Goal: Check status: Check status

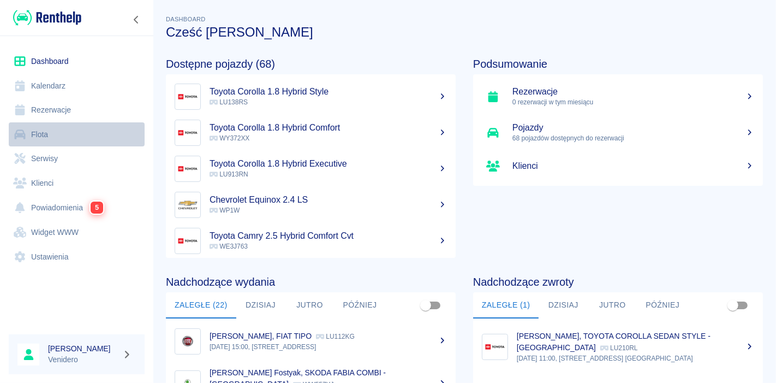
click at [37, 129] on link "Flota" at bounding box center [77, 134] width 136 height 25
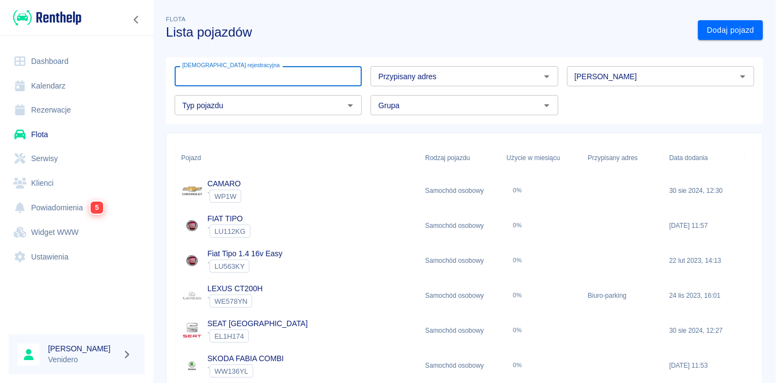
click at [252, 78] on input "[DEMOGRAPHIC_DATA] rejestracyjna" at bounding box center [268, 76] width 187 height 20
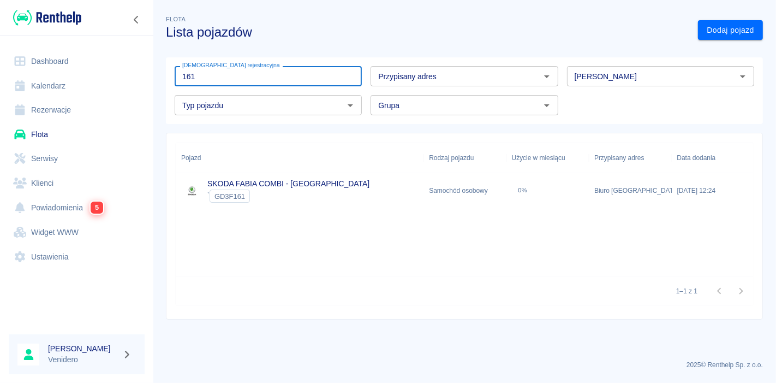
type input "161"
click at [253, 185] on link "SKODA FABIA COMBI - KRAKÓW" at bounding box center [288, 183] width 162 height 9
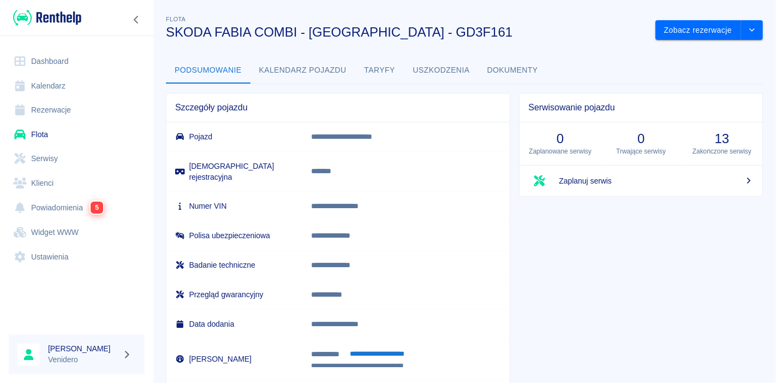
click at [447, 64] on button "Uszkodzenia" at bounding box center [442, 70] width 74 height 26
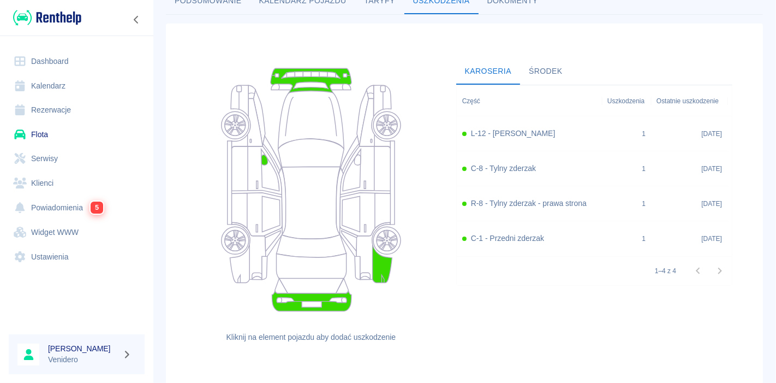
scroll to position [70, 0]
click at [513, 133] on h6 "L-12 - [PERSON_NAME]" at bounding box center [513, 132] width 85 height 11
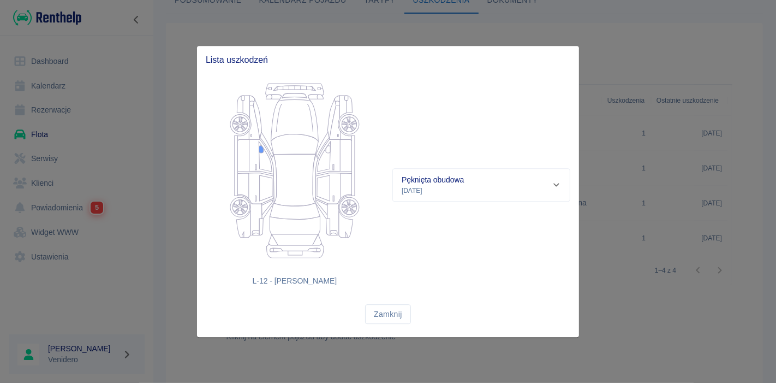
click at [479, 183] on div "Pęknięta obudowa [DATE]" at bounding box center [477, 184] width 150 height 21
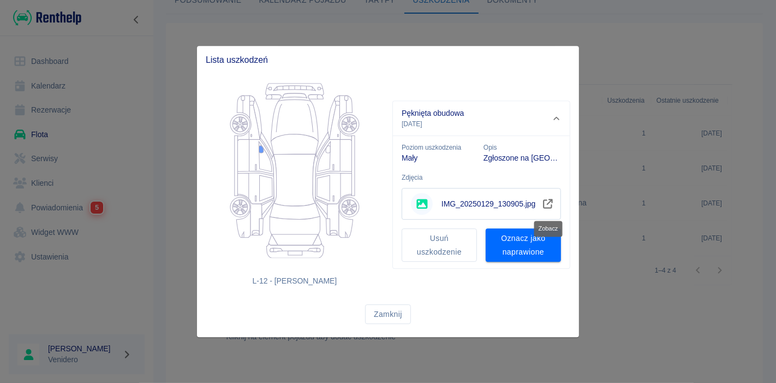
click at [549, 203] on icon "Zobacz" at bounding box center [548, 204] width 10 height 10
click at [390, 313] on button "Zamknij" at bounding box center [388, 314] width 46 height 20
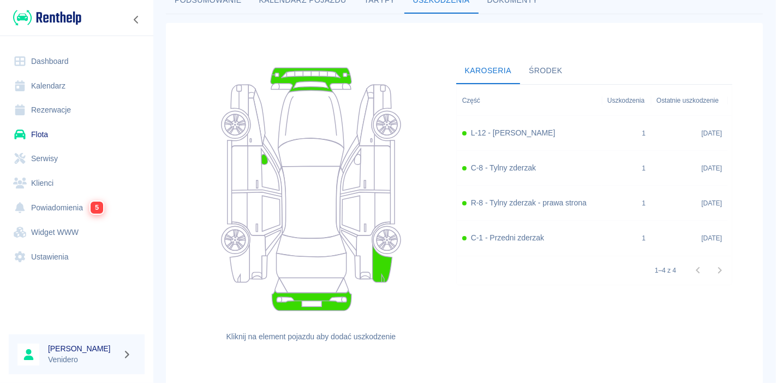
click at [542, 207] on div "R-8 - Tylny zderzak - prawa strona" at bounding box center [529, 203] width 145 height 35
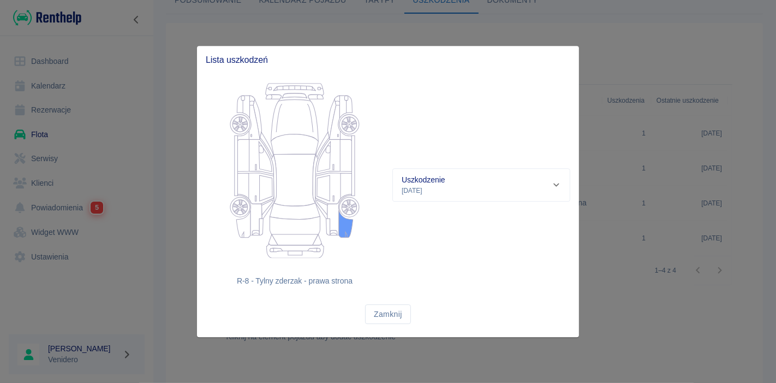
click at [471, 188] on div "Uszkodzenie [DATE]" at bounding box center [477, 184] width 150 height 21
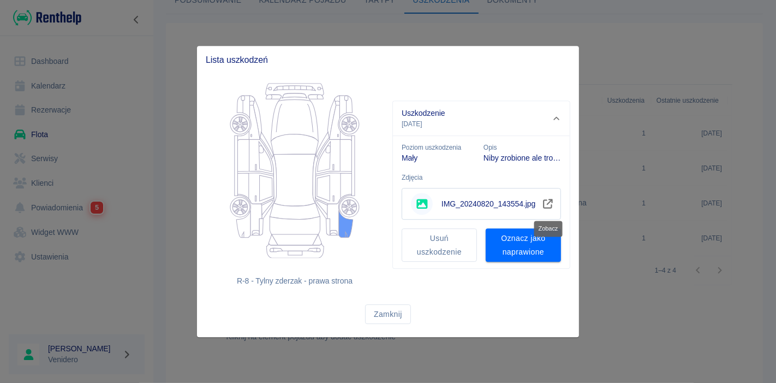
click at [550, 201] on icon "Zobacz" at bounding box center [548, 204] width 10 height 10
click at [405, 310] on button "Zamknij" at bounding box center [388, 314] width 46 height 20
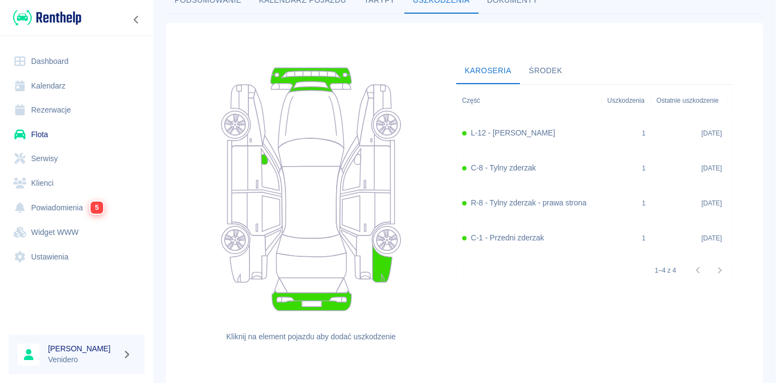
click at [506, 237] on h6 "C-1 - Przedni zderzak" at bounding box center [507, 237] width 73 height 11
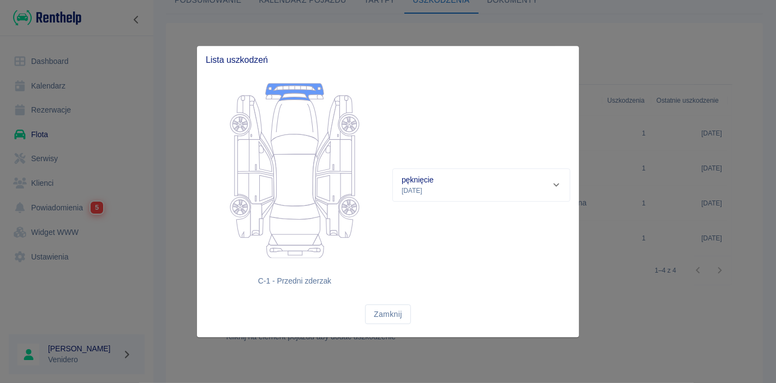
click at [426, 179] on p "pęknięcie" at bounding box center [418, 179] width 32 height 11
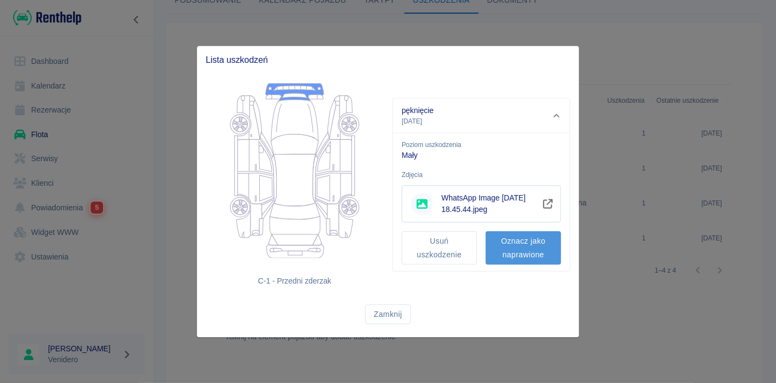
click at [537, 252] on button "Oznacz jako naprawione" at bounding box center [523, 247] width 75 height 33
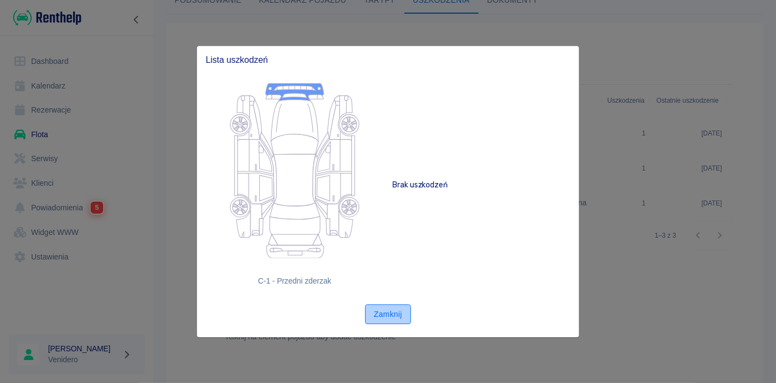
click at [379, 312] on button "Zamknij" at bounding box center [388, 314] width 46 height 20
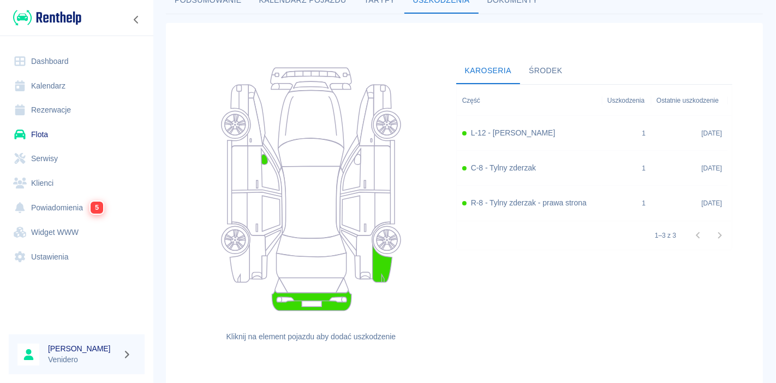
click at [518, 160] on div "C-8 - Tylny zderzak" at bounding box center [529, 168] width 145 height 35
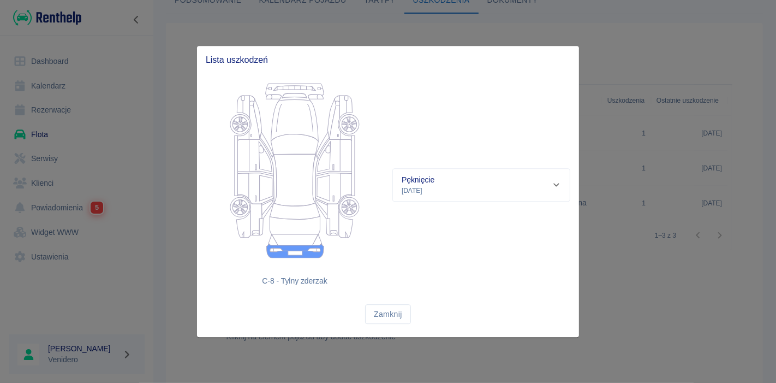
click at [441, 187] on div "Pęknięcie [DATE]" at bounding box center [477, 184] width 150 height 21
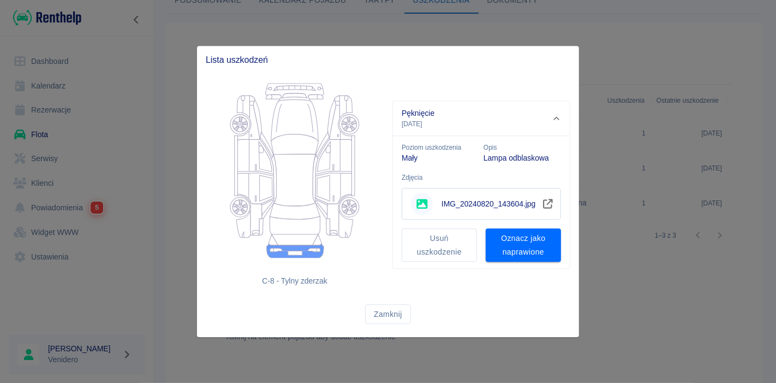
click at [519, 203] on span "IMG_20240820_143604.jpg" at bounding box center [488, 203] width 93 height 11
click at [545, 203] on icon "Zobacz" at bounding box center [548, 204] width 13 height 10
click at [383, 316] on button "Zamknij" at bounding box center [388, 314] width 46 height 20
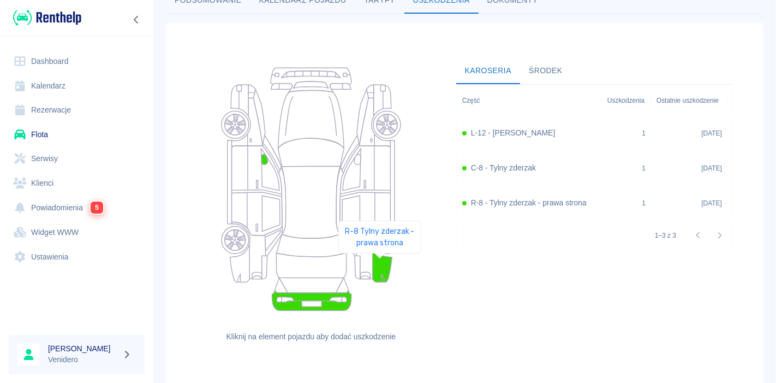
click at [379, 269] on icon at bounding box center [383, 263] width 20 height 38
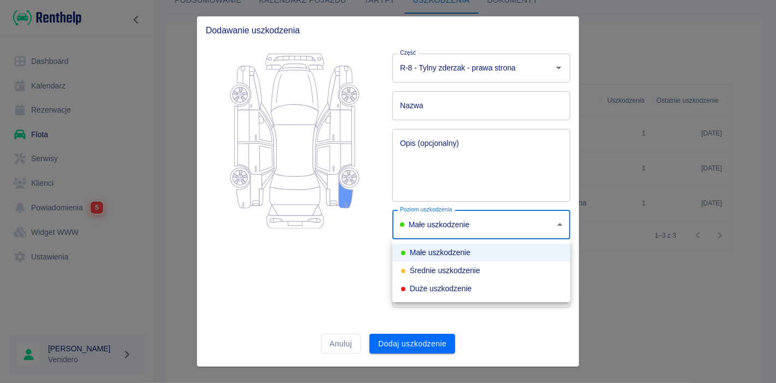
click at [500, 220] on body "Używamy plików Cookies, by zapewnić Ci najlepsze możliwe doświadczenie. Aby dow…" at bounding box center [388, 191] width 776 height 383
click at [720, 169] on div at bounding box center [388, 191] width 776 height 383
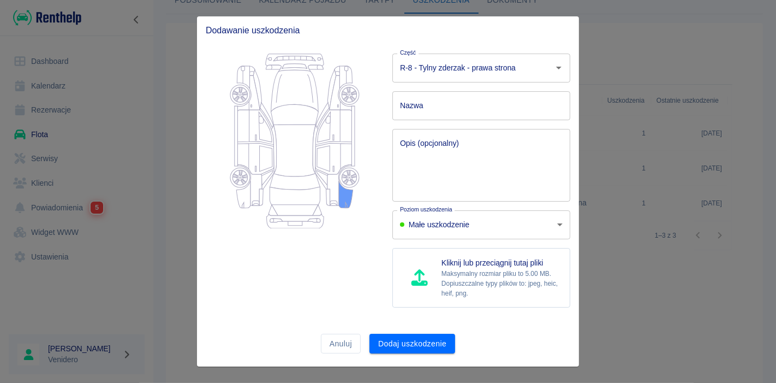
click at [344, 199] on icon at bounding box center [346, 193] width 14 height 27
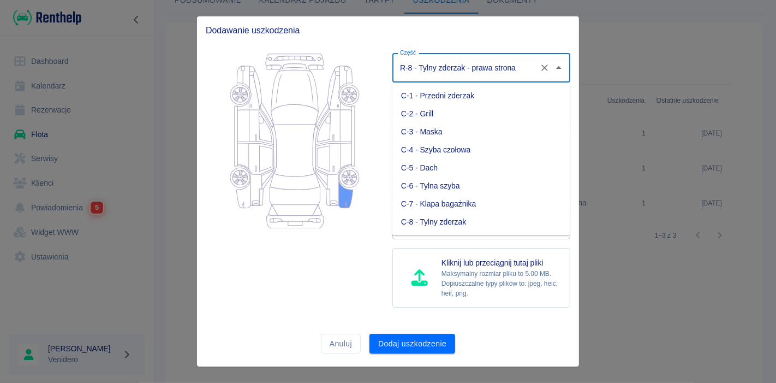
click at [497, 71] on input "R-8 - Tylny zderzak - prawa strona" at bounding box center [466, 67] width 138 height 19
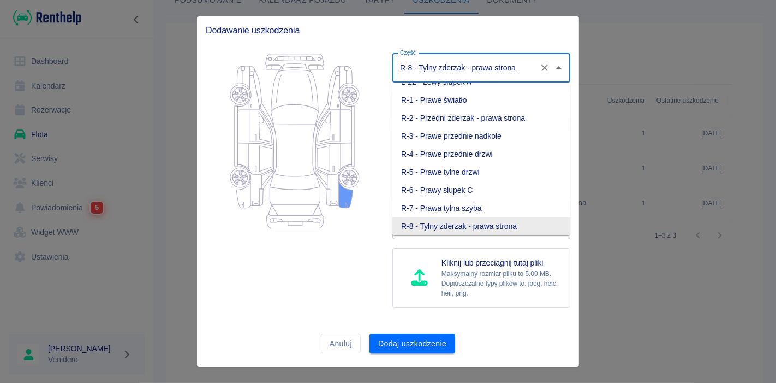
click at [655, 104] on div at bounding box center [388, 191] width 776 height 383
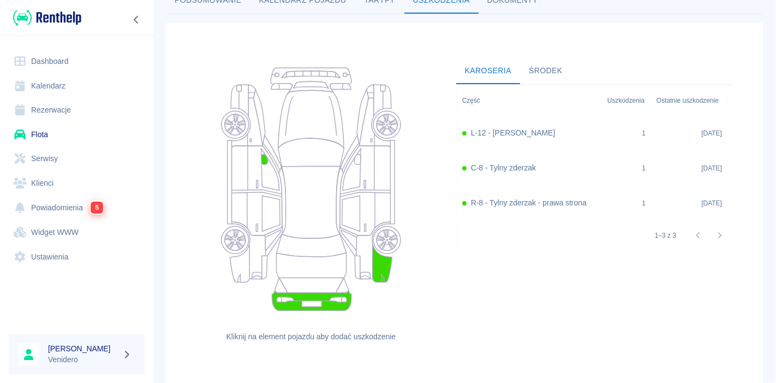
click at [536, 200] on h6 "R-8 - Tylny zderzak - prawa strona" at bounding box center [529, 202] width 116 height 11
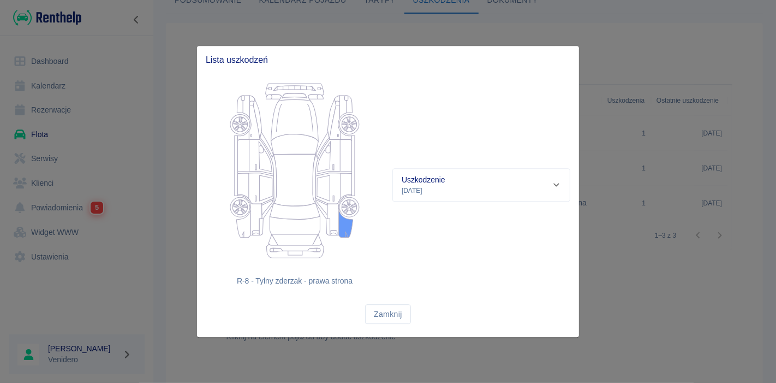
click at [672, 306] on div at bounding box center [388, 191] width 776 height 383
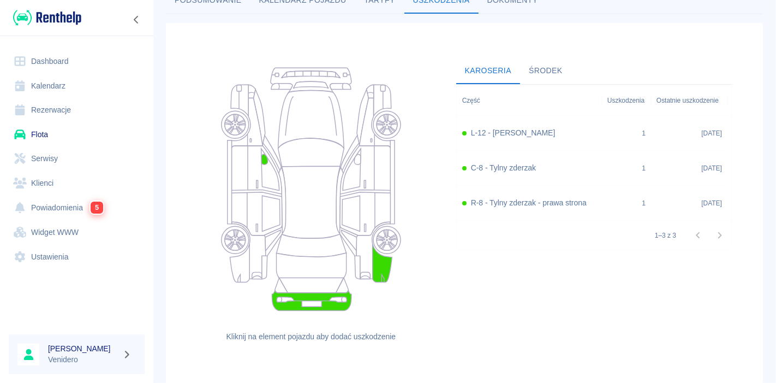
click at [475, 201] on h6 "R-8 - Tylny zderzak - prawa strona" at bounding box center [529, 202] width 116 height 11
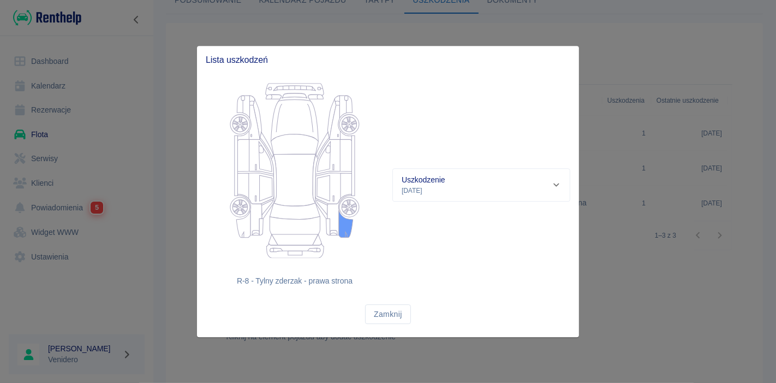
click at [331, 282] on h6 "R-8 - Tylny zderzak - prawa strona" at bounding box center [295, 280] width 178 height 11
click at [421, 176] on p "Uszkodzenie" at bounding box center [424, 179] width 44 height 11
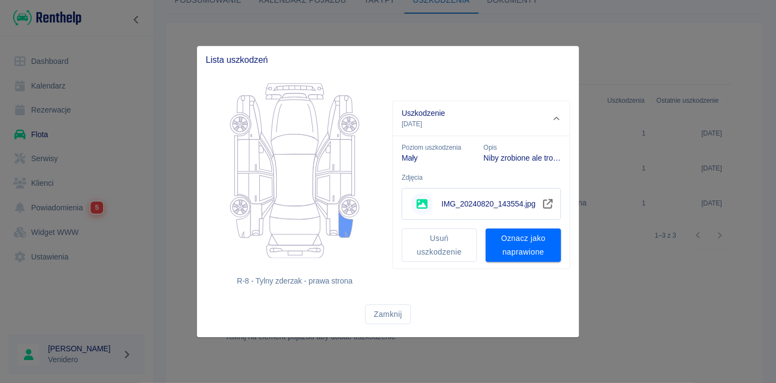
click at [548, 205] on icon "Zobacz" at bounding box center [548, 204] width 13 height 10
click at [369, 317] on button "Zamknij" at bounding box center [388, 314] width 46 height 20
